Goal: Check status: Check status

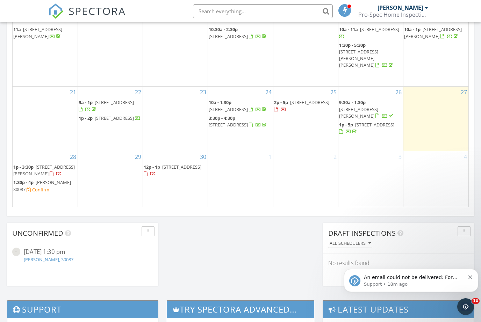
click at [375, 113] on span at bounding box center [384, 116] width 19 height 6
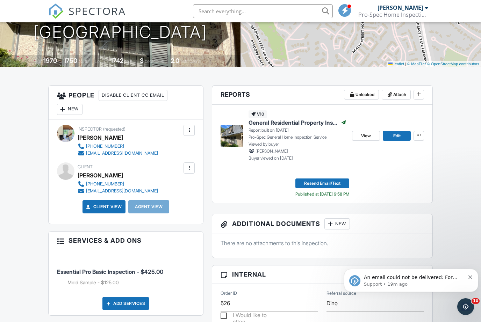
scroll to position [142, 0]
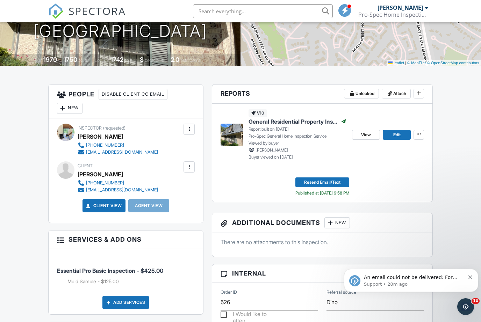
click at [365, 130] on link "View" at bounding box center [366, 135] width 28 height 10
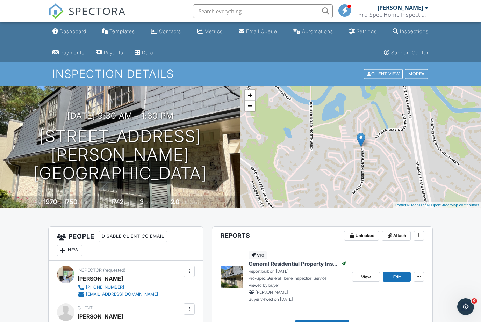
click at [73, 31] on div "Dashboard" at bounding box center [73, 31] width 27 height 6
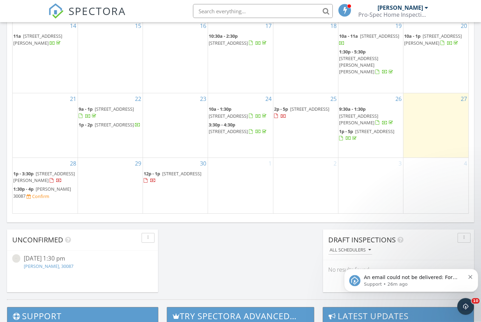
scroll to position [495, 0]
